Goal: Check status: Check status

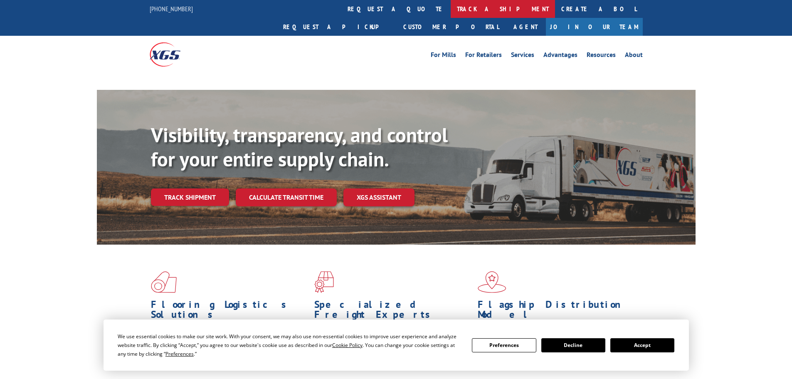
click at [450, 4] on link "track a shipment" at bounding box center [502, 9] width 104 height 18
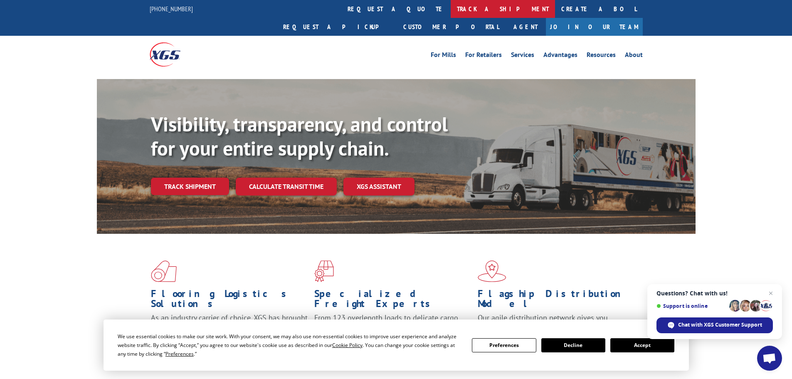
click at [450, 6] on link "track a shipment" at bounding box center [502, 9] width 104 height 18
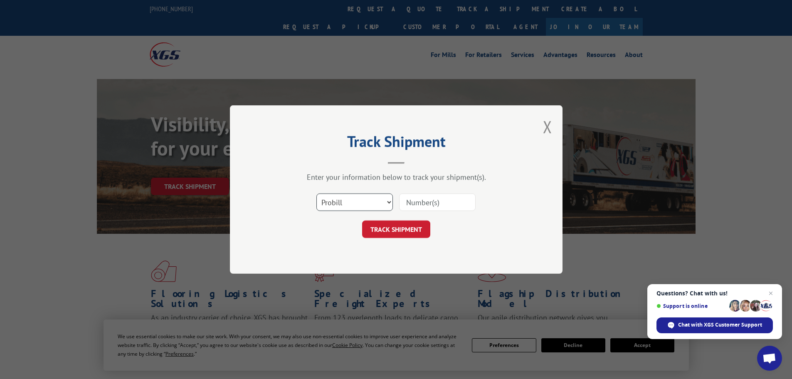
click at [377, 199] on select "Select category... Probill BOL PO" at bounding box center [354, 201] width 76 height 17
select select "po"
click at [316, 193] on select "Select category... Probill BOL PO" at bounding box center [354, 201] width 76 height 17
paste input "78533954"
type input "78533954"
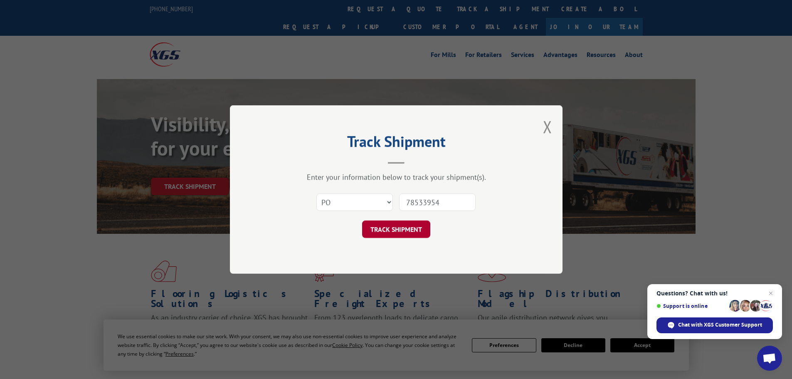
click at [396, 226] on button "TRACK SHIPMENT" at bounding box center [396, 228] width 68 height 17
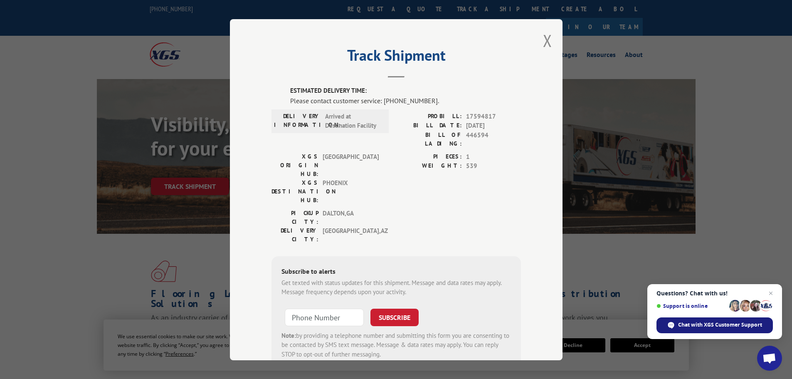
click at [708, 325] on span "Chat with XGS Customer Support" at bounding box center [720, 324] width 84 height 7
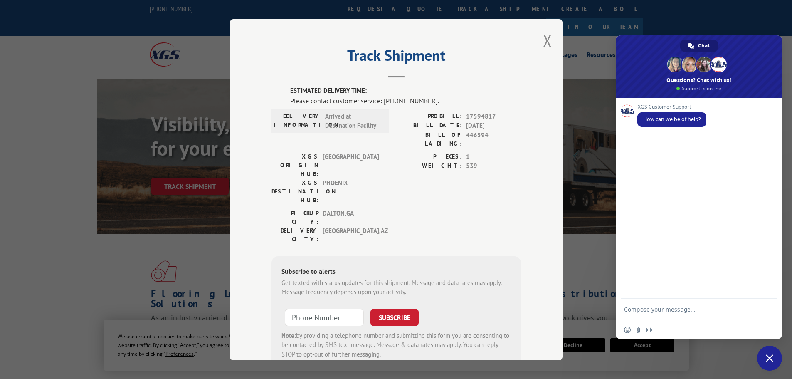
click at [720, 307] on textarea "Compose your message..." at bounding box center [689, 312] width 131 height 15
type textarea "w"
type textarea "eta"
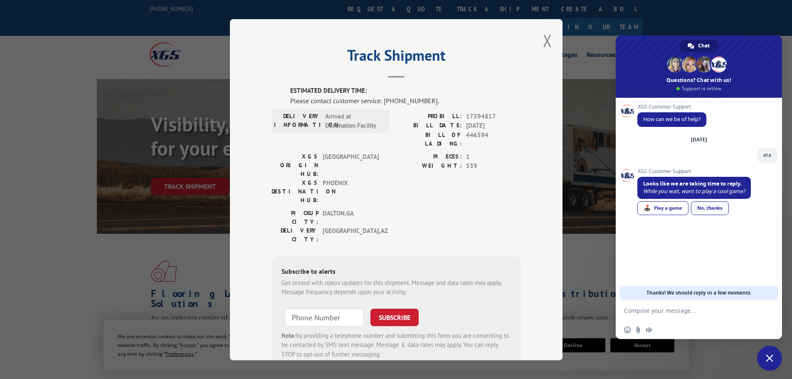
click at [722, 206] on div "No, thanks" at bounding box center [710, 208] width 38 height 14
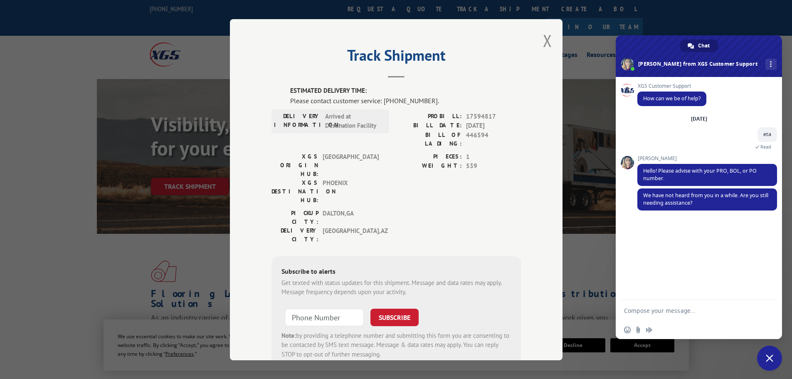
click at [466, 113] on span "17594817" at bounding box center [493, 116] width 55 height 10
copy span "17594817"
click at [631, 309] on textarea "Compose your message..." at bounding box center [689, 310] width 131 height 7
paste textarea "17594817"
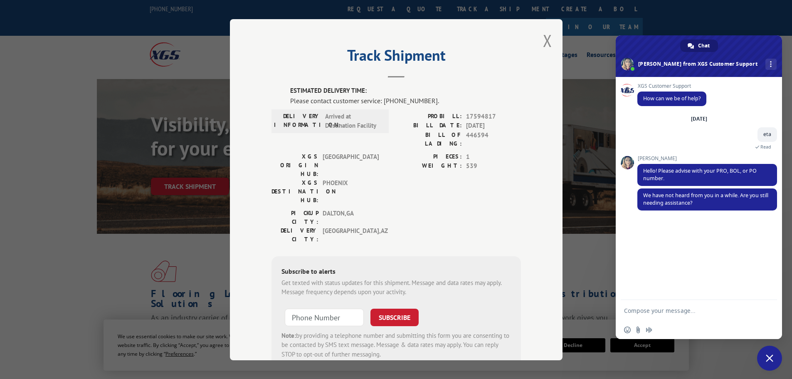
type textarea "17594817"
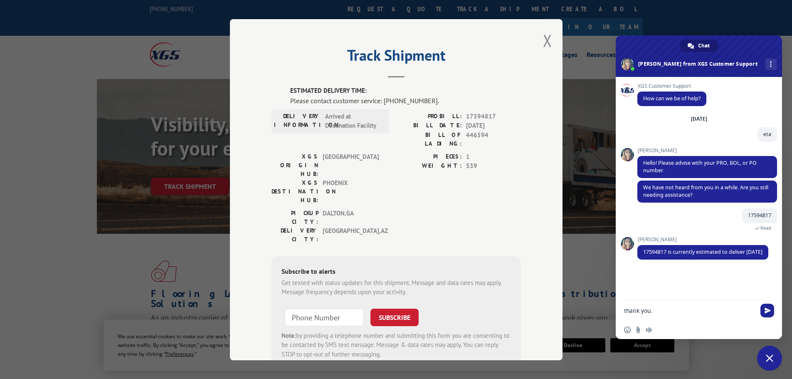
type textarea "thank you."
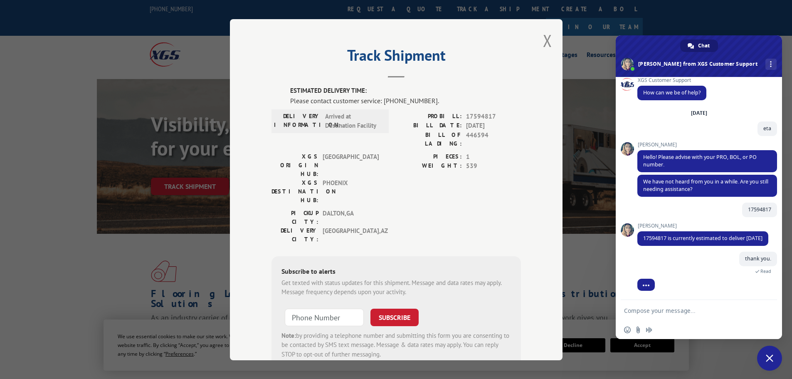
scroll to position [33, 0]
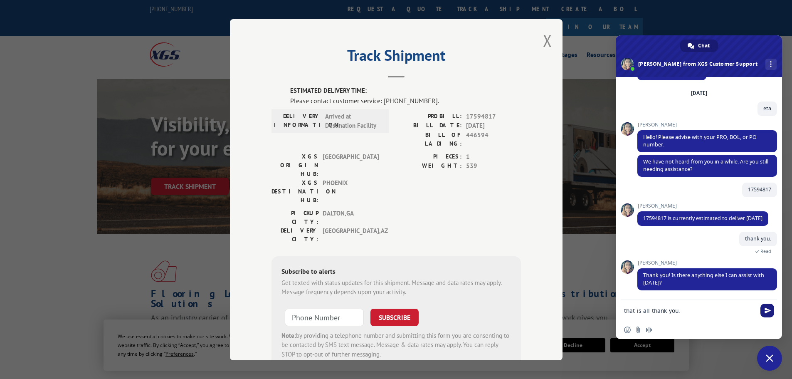
type textarea "that is all thank you."
click at [763, 312] on span "Send" at bounding box center [767, 310] width 14 height 14
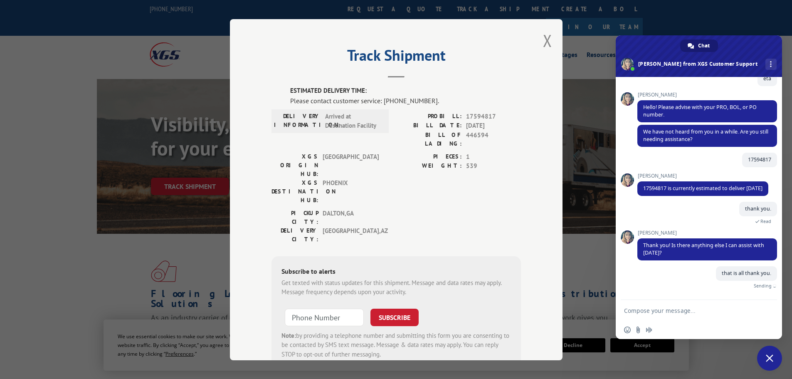
scroll to position [54, 0]
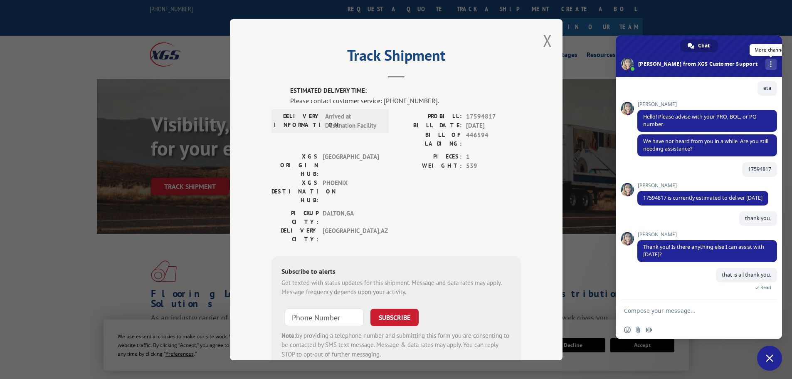
click at [765, 61] on div "More channels" at bounding box center [770, 64] width 11 height 11
click at [774, 359] on span "Close chat" at bounding box center [769, 357] width 25 height 25
